Goal: Information Seeking & Learning: Learn about a topic

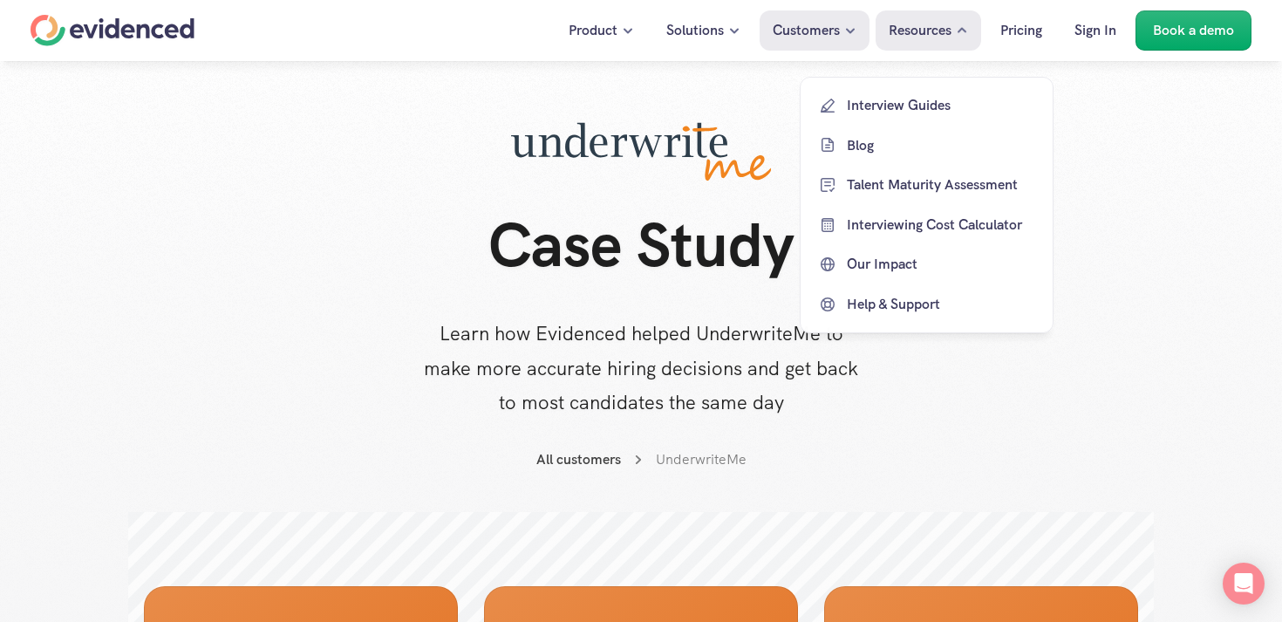
scroll to position [2100, 0]
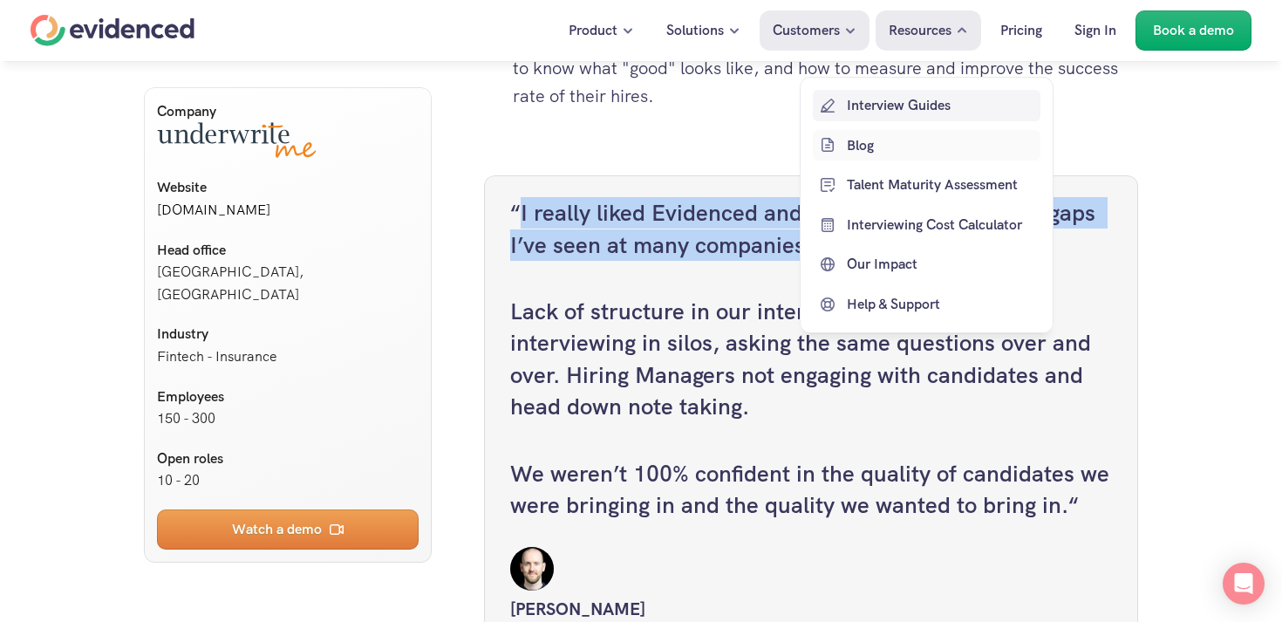
click at [863, 149] on p "Blog" at bounding box center [941, 144] width 189 height 23
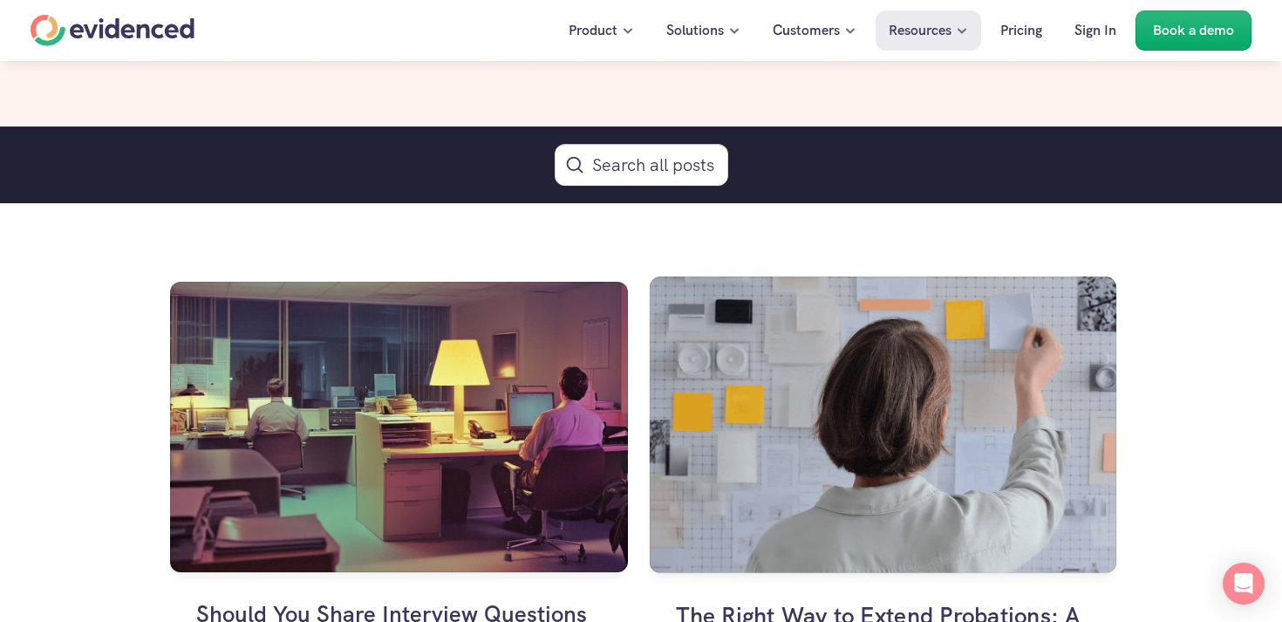
scroll to position [984, 0]
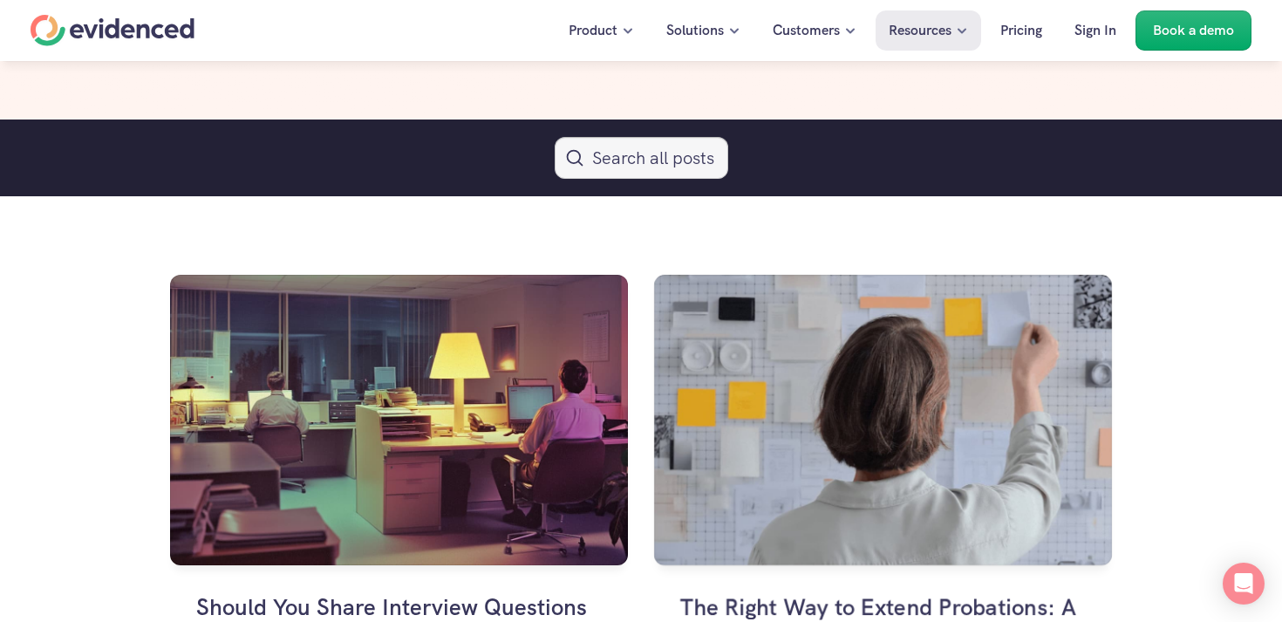
click at [645, 156] on icon "Search Icon" at bounding box center [640, 156] width 17 height 17
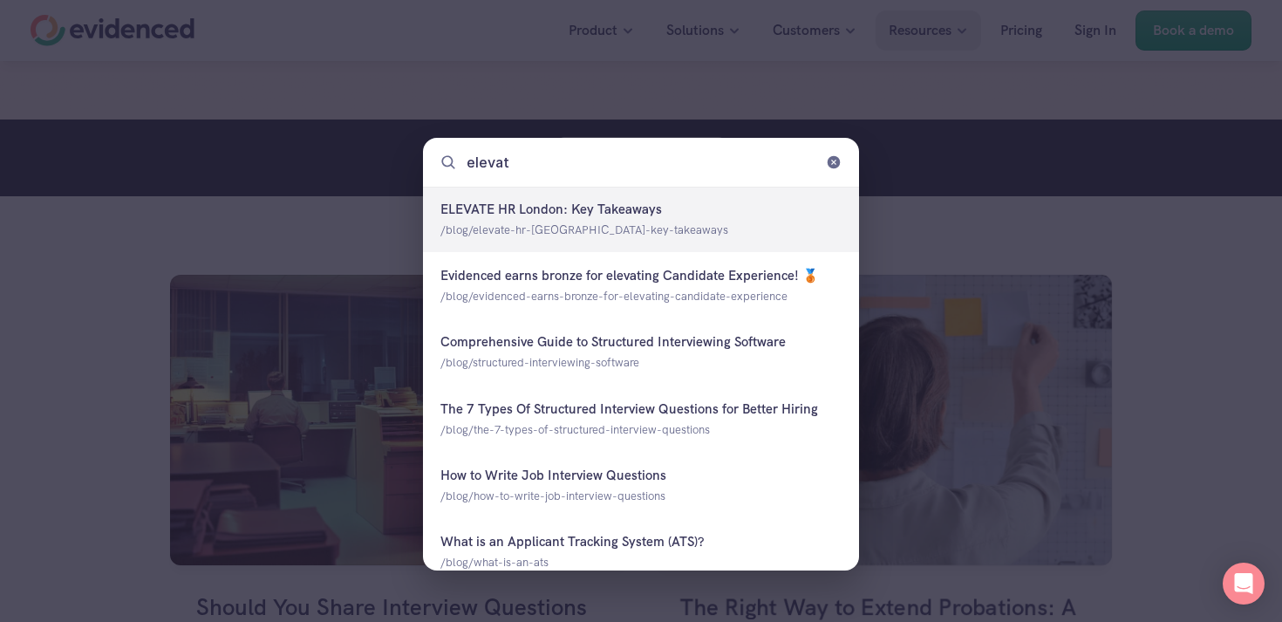
type input "elevate"
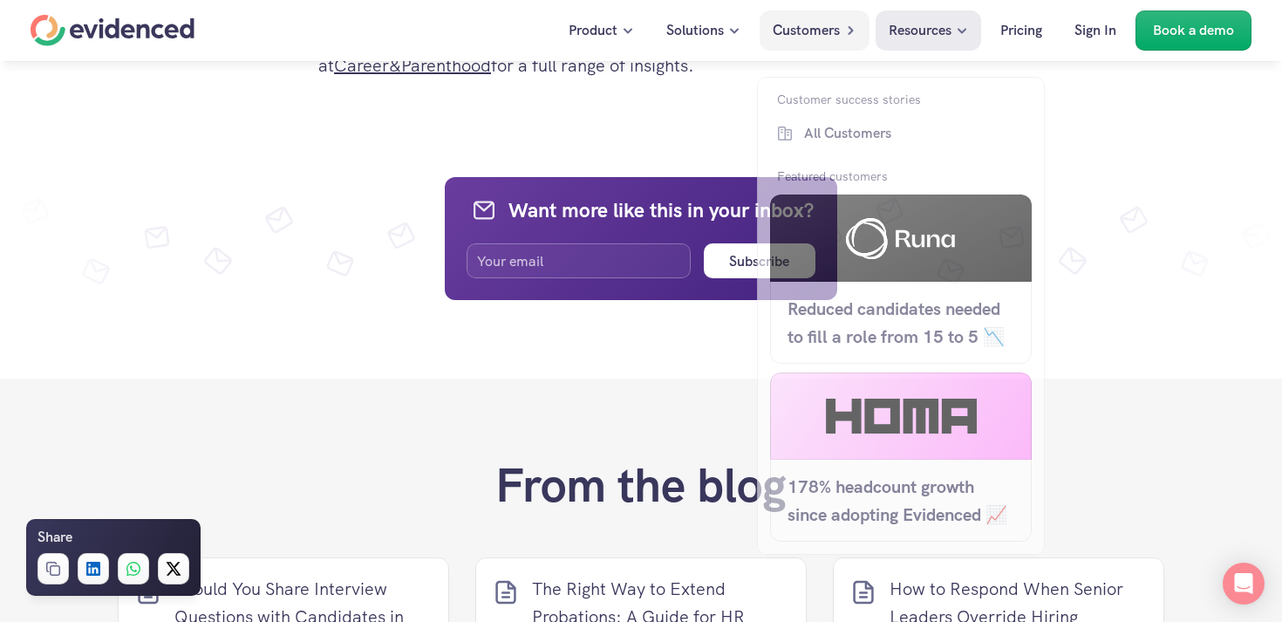
scroll to position [3129, 0]
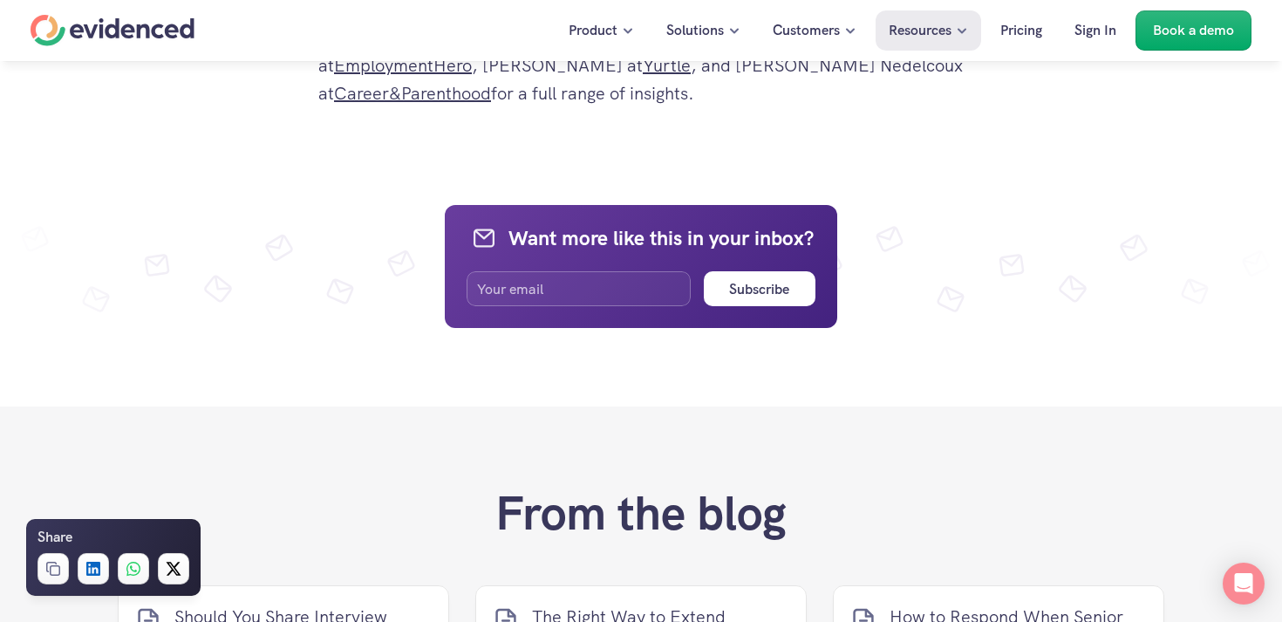
drag, startPoint x: 321, startPoint y: 333, endPoint x: 777, endPoint y: 87, distance: 518.2
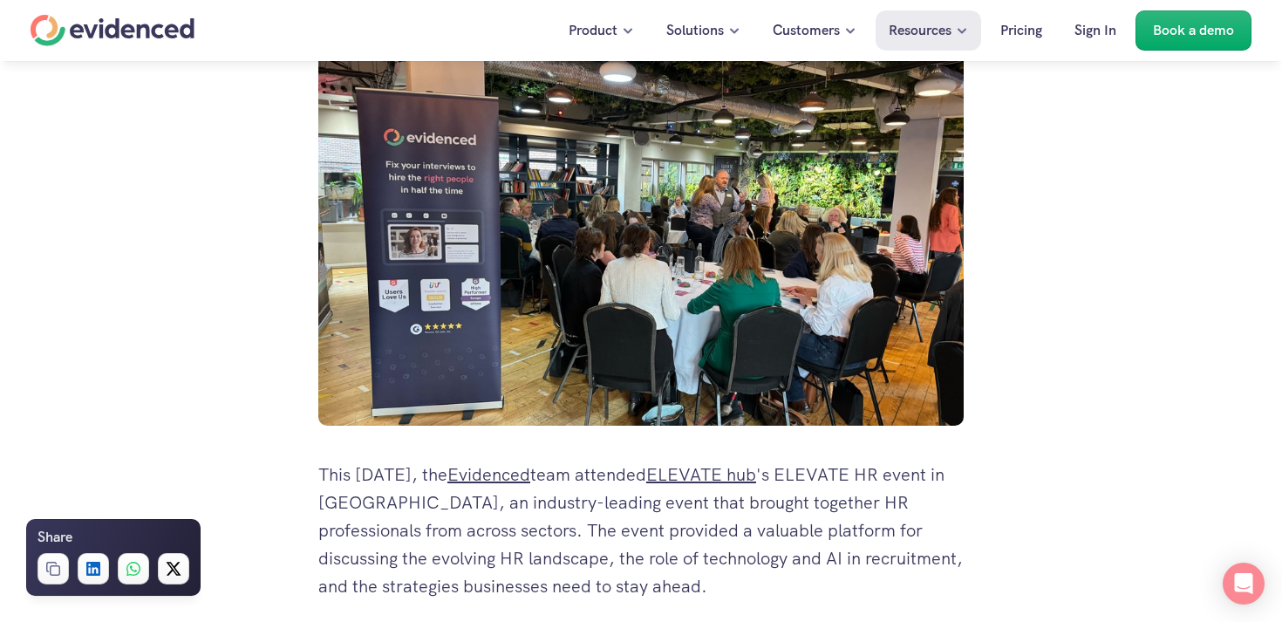
scroll to position [408, 0]
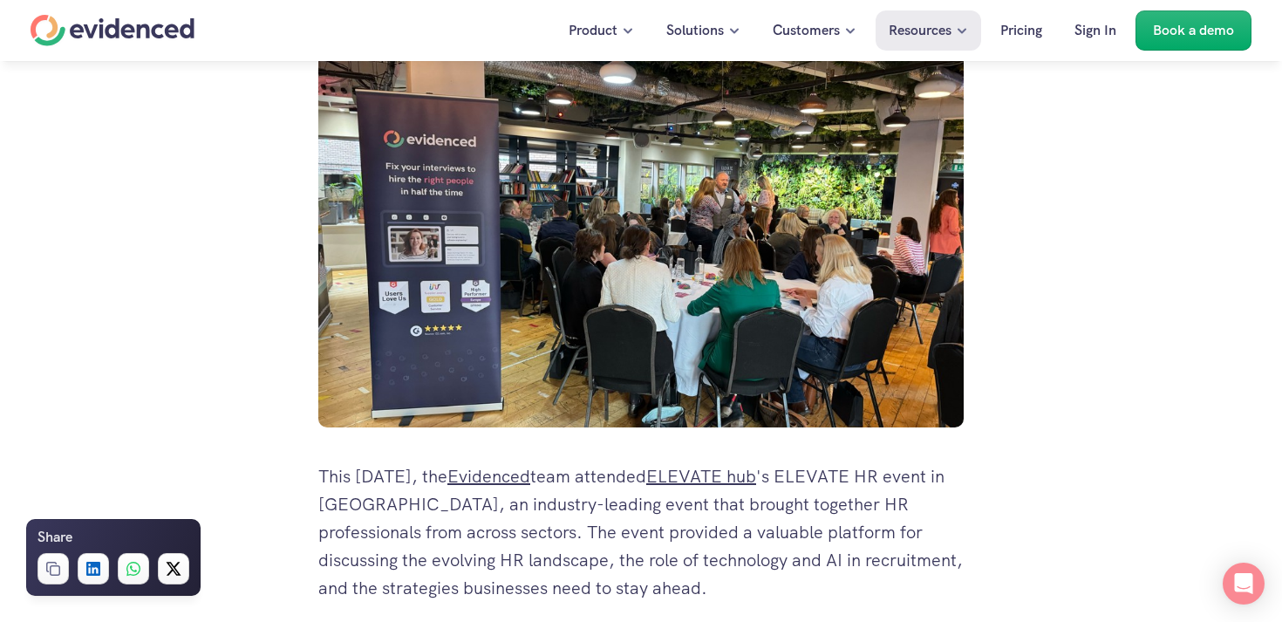
drag, startPoint x: 849, startPoint y: 317, endPoint x: 320, endPoint y: 482, distance: 553.9
copy div "This [DATE], the Evidenced team attended ELEVATE hub 's ELEVATE HR event in [GE…"
